Goal: Information Seeking & Learning: Learn about a topic

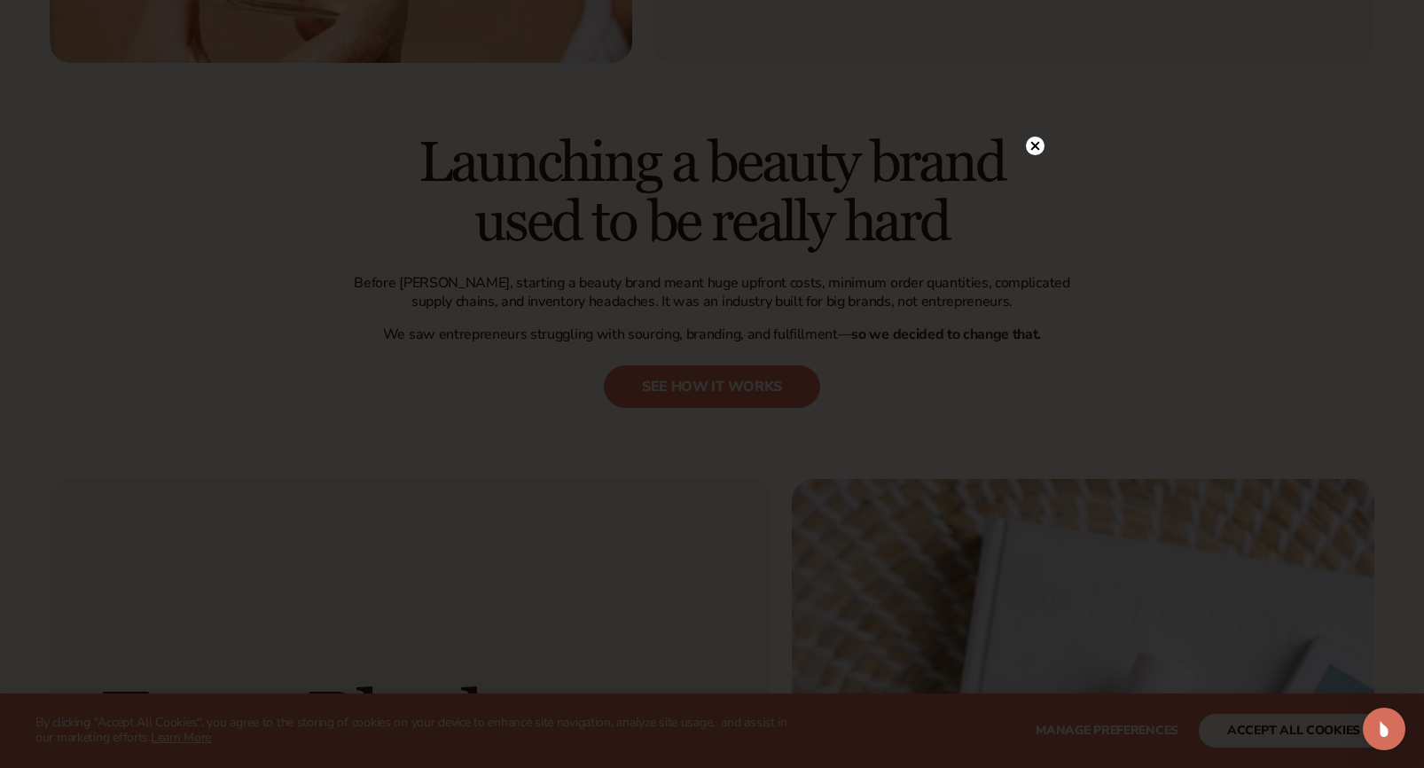
scroll to position [687, 0]
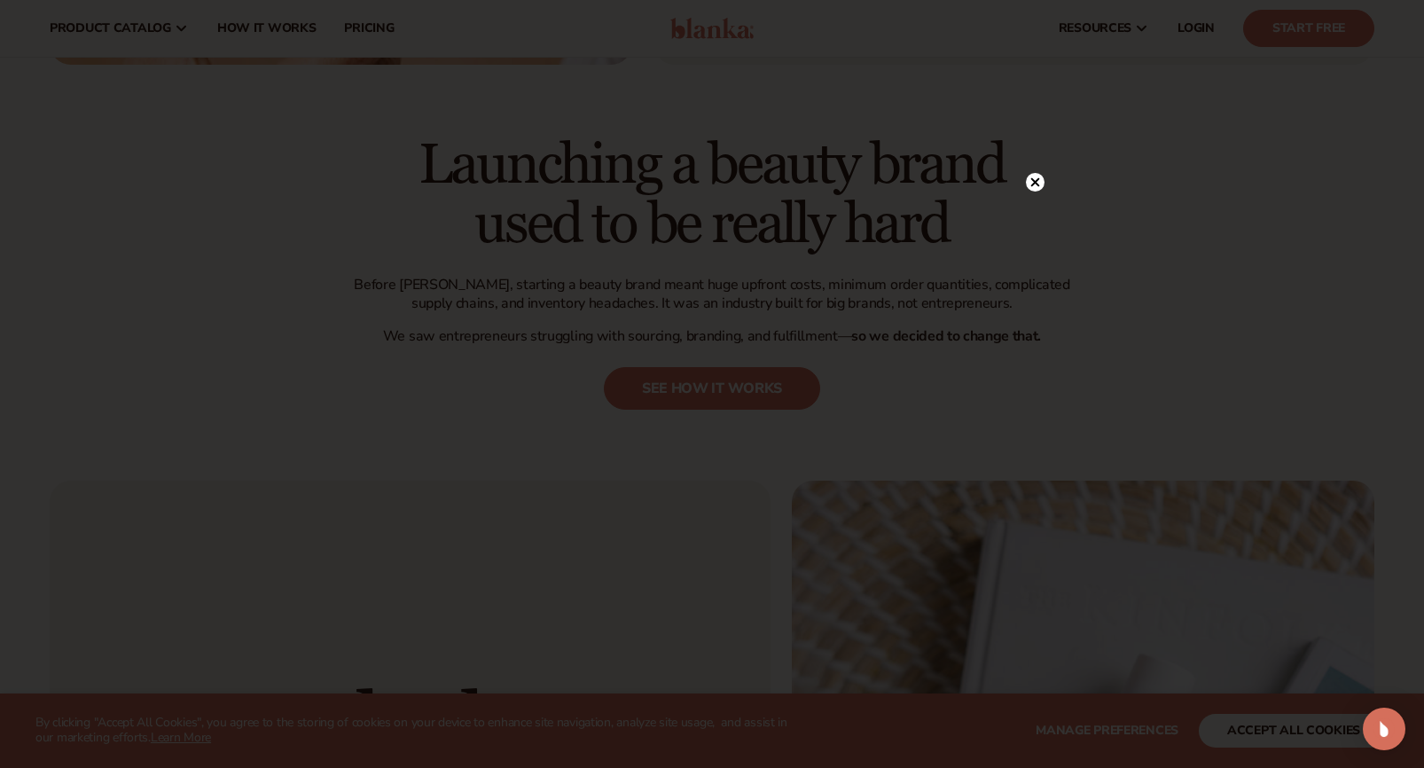
click at [1031, 180] on circle at bounding box center [1035, 182] width 19 height 19
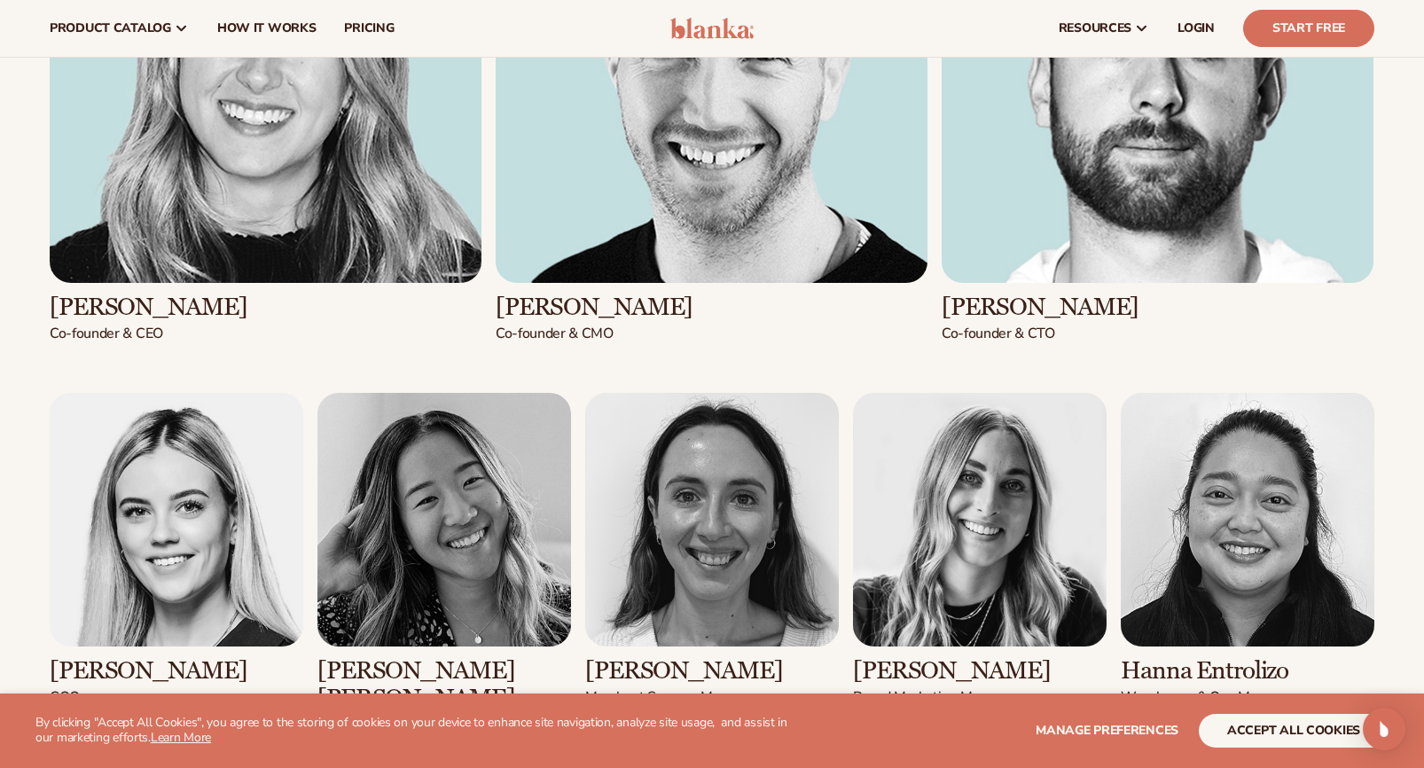
scroll to position [2208, 0]
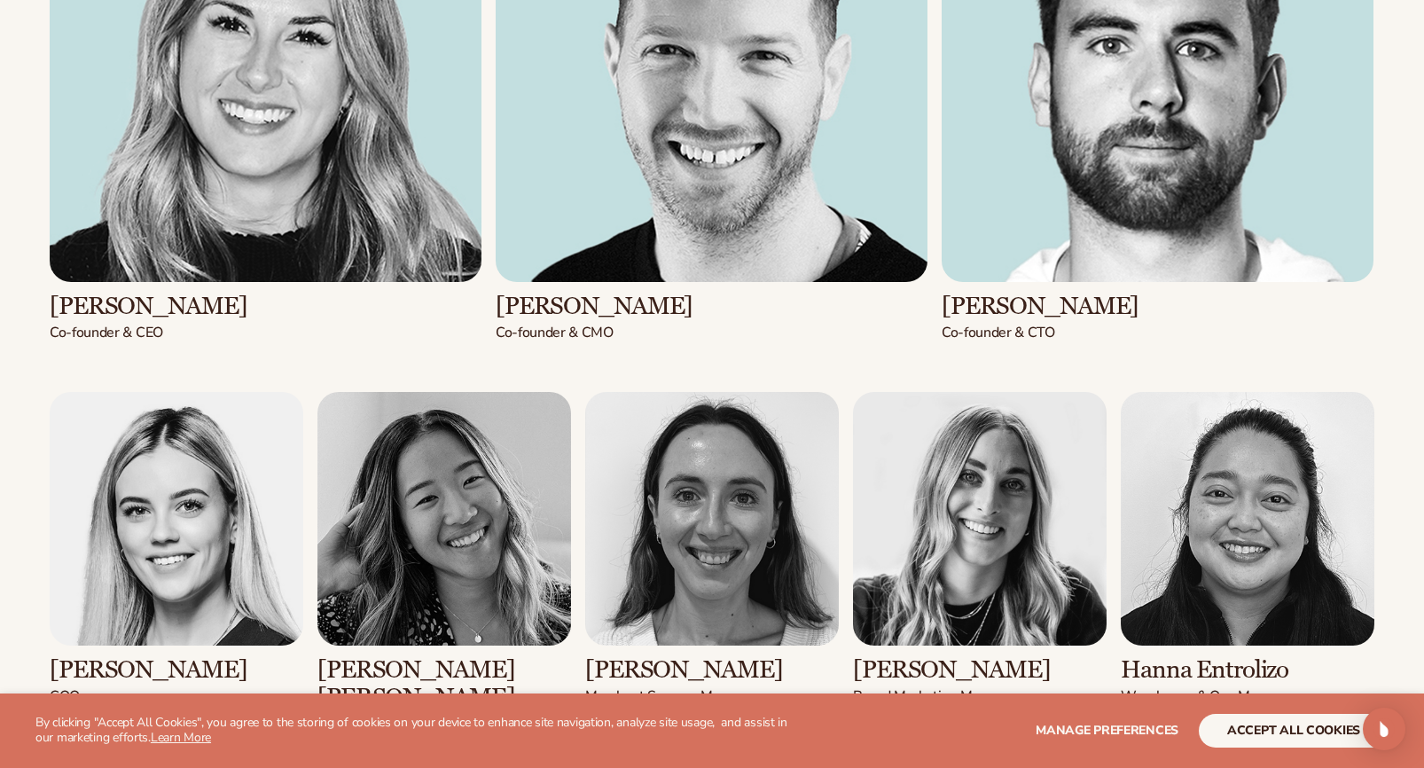
click at [204, 308] on h3 "[PERSON_NAME]" at bounding box center [266, 306] width 432 height 27
drag, startPoint x: 194, startPoint y: 305, endPoint x: 48, endPoint y: 281, distance: 148.2
copy div "[PERSON_NAME]"
